Goal: Task Accomplishment & Management: Manage account settings

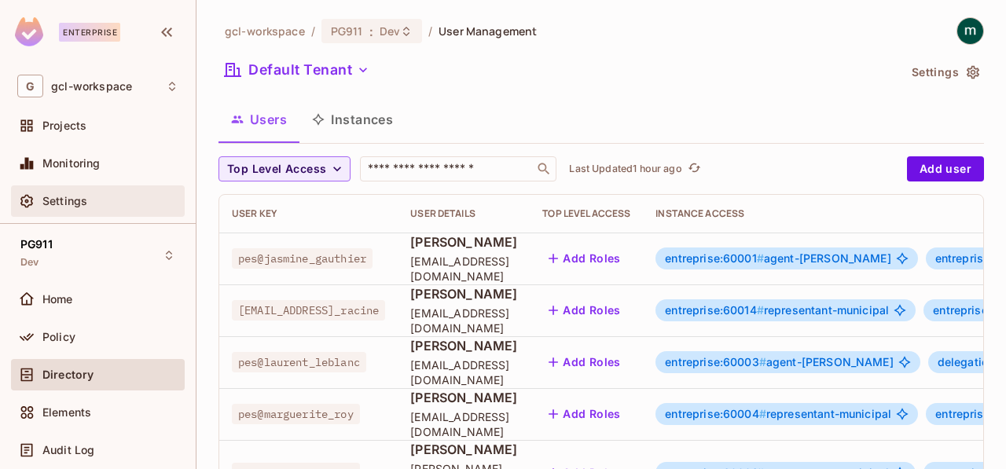
click at [72, 203] on span "Settings" at bounding box center [64, 201] width 45 height 13
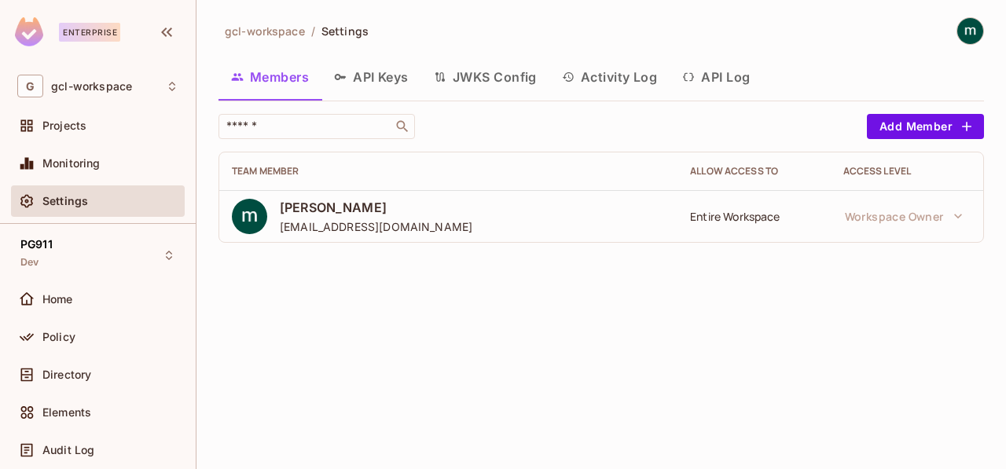
click at [379, 77] on button "API Keys" at bounding box center [371, 76] width 100 height 39
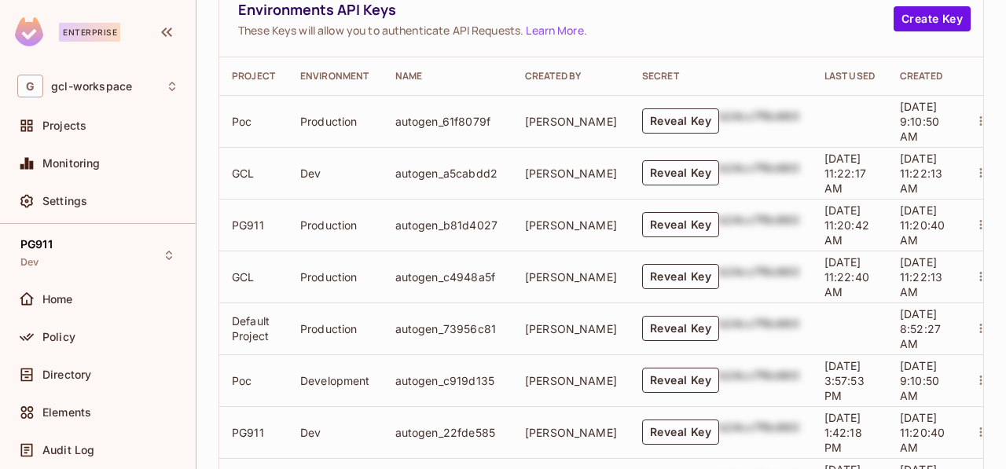
scroll to position [393, 0]
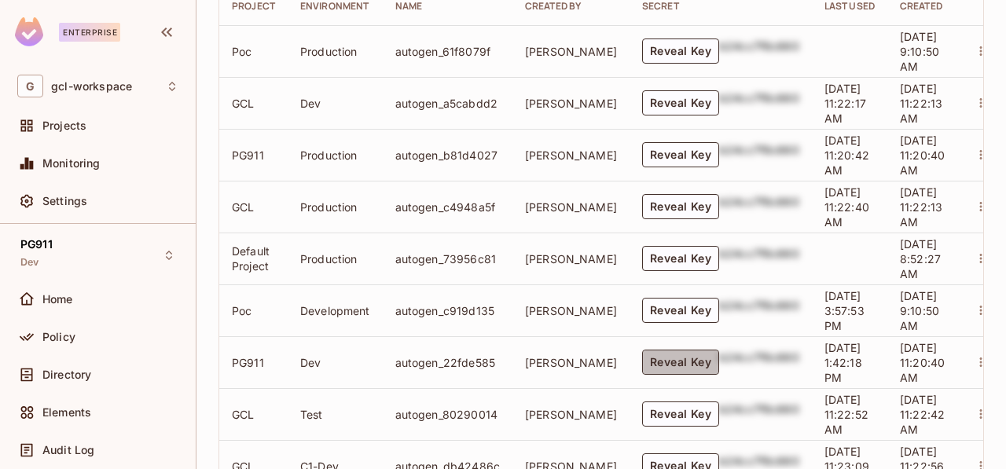
click at [642, 365] on button "Reveal Key" at bounding box center [680, 362] width 77 height 25
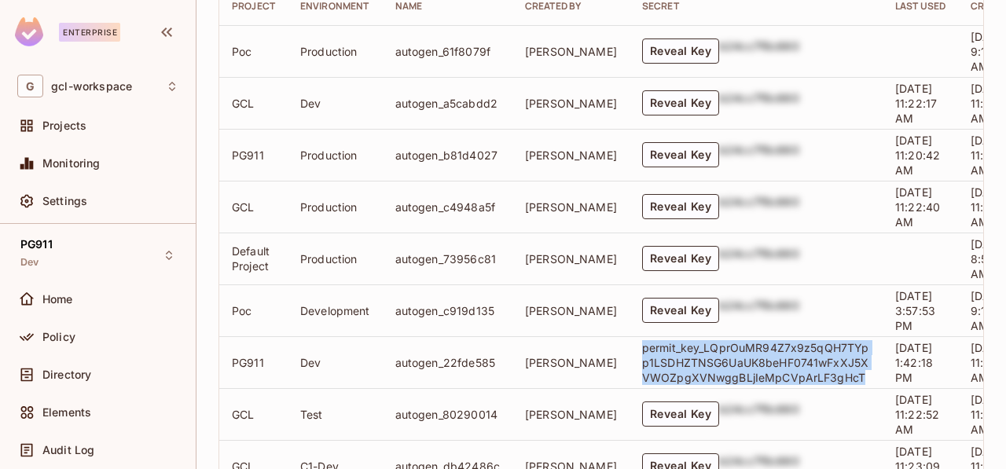
drag, startPoint x: 824, startPoint y: 381, endPoint x: 603, endPoint y: 349, distance: 223.1
click at [629, 349] on td "permit_key_LQprOuMR94Z7x9z5qQH7TYpp1LSDHZTNSG6UaUK8beHF0741wFxXJ5XVWOZpgXVNwggB…" at bounding box center [755, 362] width 253 height 52
copy p "permit_key_LQprOuMR94Z7x9z5qQH7TYpp1LSDHZTNSG6UaUK8beHF0741wFxXJ5XVWOZpgXVNwggB…"
